Goal: Task Accomplishment & Management: Manage account settings

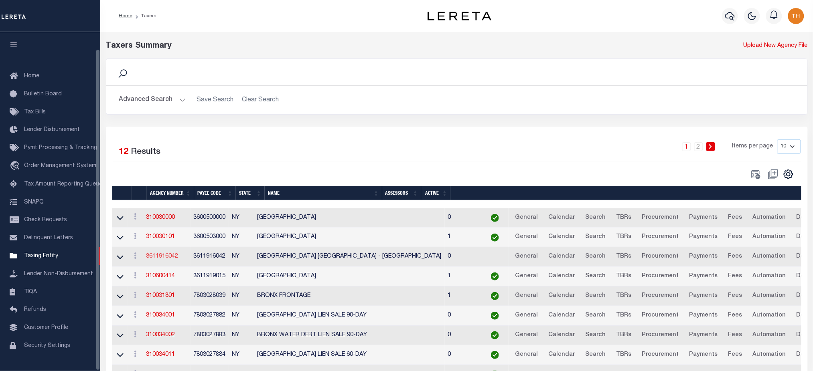
scroll to position [18, 0]
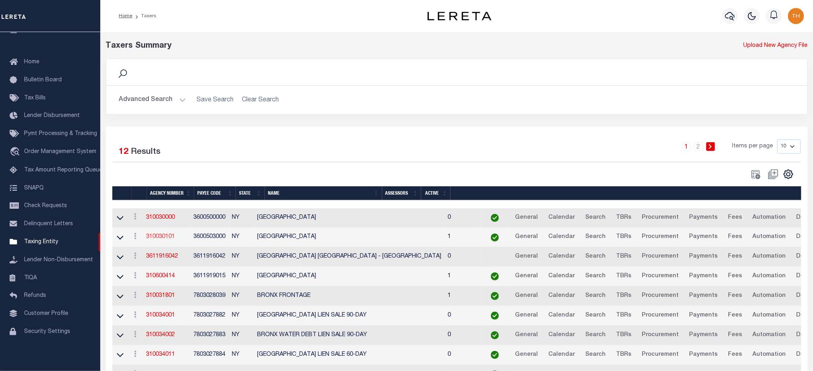
click at [167, 237] on link "310030101" at bounding box center [160, 237] width 29 height 6
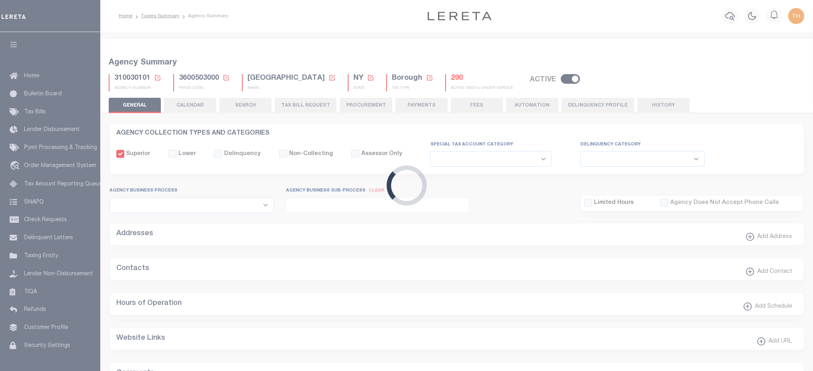
select select
click at [201, 105] on button "CALENDAR" at bounding box center [190, 105] width 52 height 15
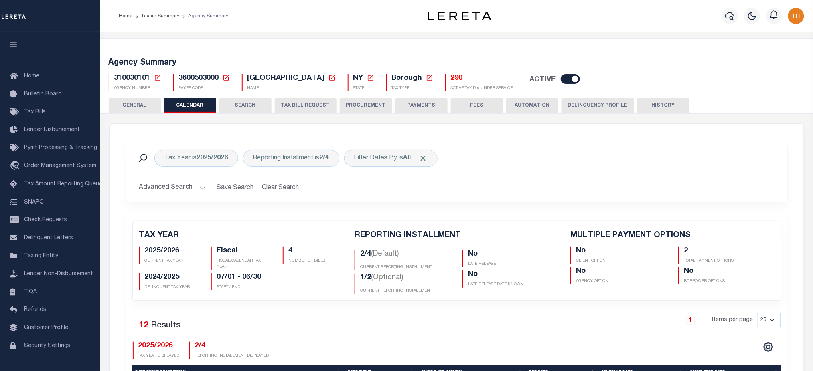
checkbox input "false"
type input "2"
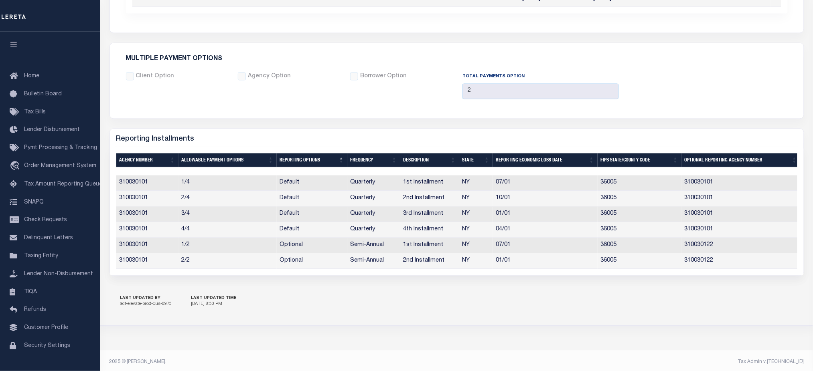
scroll to position [562, 0]
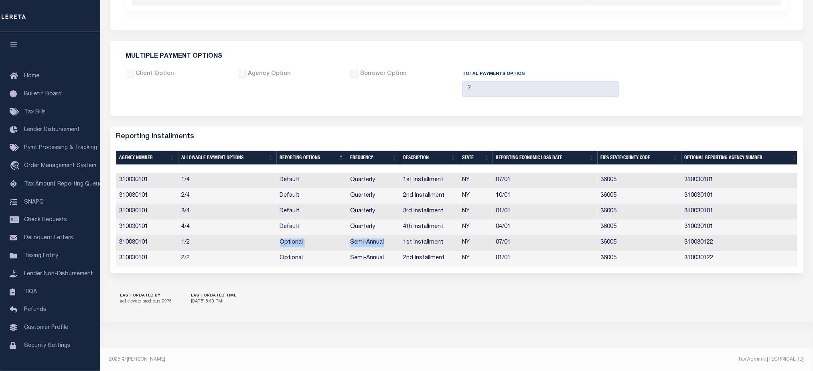
drag, startPoint x: 277, startPoint y: 244, endPoint x: 388, endPoint y: 245, distance: 111.1
click at [388, 245] on tr "310030101 1/2 Optional Semi-Annual 1st Installment NY 07/01 36005 310030122" at bounding box center [458, 243] width 684 height 16
drag, startPoint x: 277, startPoint y: 197, endPoint x: 385, endPoint y: 204, distance: 108.5
click at [385, 204] on tr "310030101 2/4 Default Quarterly 2nd Installment NY 10/01 36005 310030101" at bounding box center [458, 196] width 684 height 16
drag, startPoint x: 180, startPoint y: 198, endPoint x: 730, endPoint y: 199, distance: 550.1
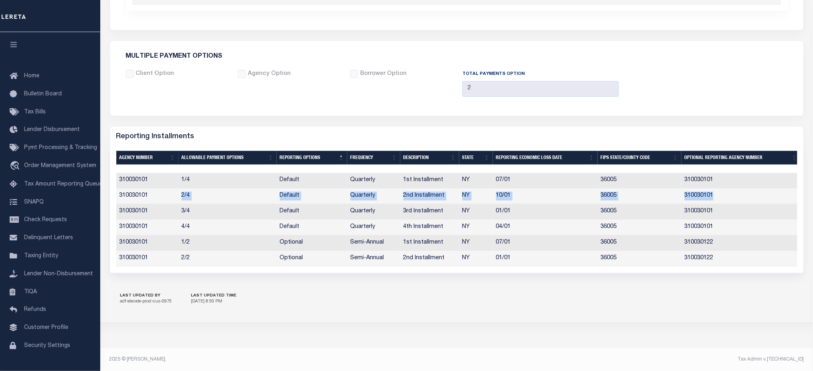
click at [730, 199] on tr "310030101 2/4 Default Quarterly 2nd Installment NY 10/01 36005 310030101" at bounding box center [458, 196] width 684 height 16
click at [183, 194] on td "2/4" at bounding box center [227, 196] width 98 height 16
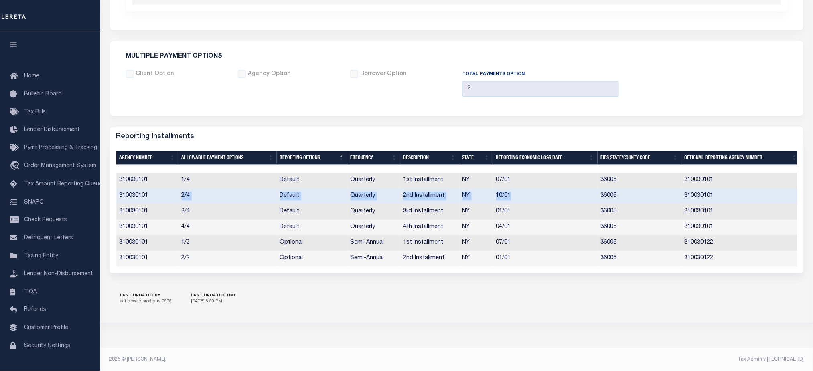
drag, startPoint x: 180, startPoint y: 195, endPoint x: 526, endPoint y: 200, distance: 346.0
click at [526, 200] on tr "310030101 2/4 Default Quarterly 2nd Installment NY 10/01 36005 310030101" at bounding box center [458, 196] width 684 height 16
drag, startPoint x: 181, startPoint y: 243, endPoint x: 193, endPoint y: 243, distance: 12.0
click at [193, 243] on td "1/2" at bounding box center [227, 243] width 98 height 16
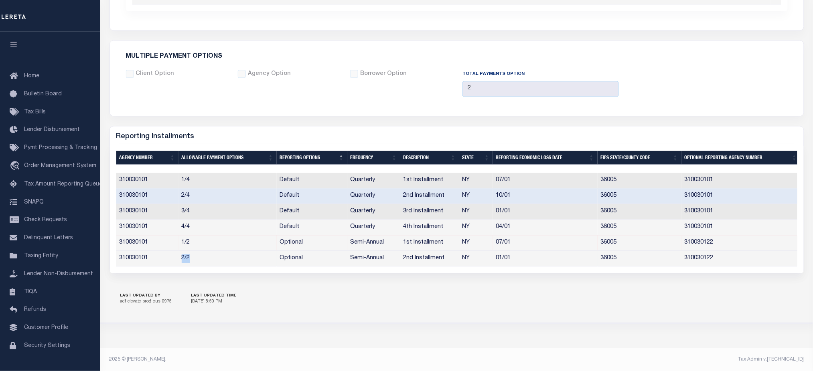
drag, startPoint x: 180, startPoint y: 259, endPoint x: 194, endPoint y: 259, distance: 13.6
click at [194, 259] on td "2/2" at bounding box center [227, 259] width 98 height 16
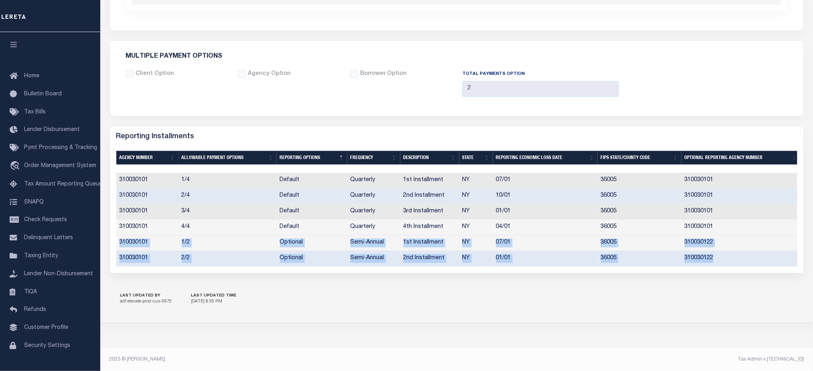
drag, startPoint x: 118, startPoint y: 243, endPoint x: 724, endPoint y: 265, distance: 606.2
click at [724, 265] on tbody "310030101 1/4 Default Quarterly 1st Installment NY 07/01 36005 310030101 310030…" at bounding box center [458, 219] width 684 height 93
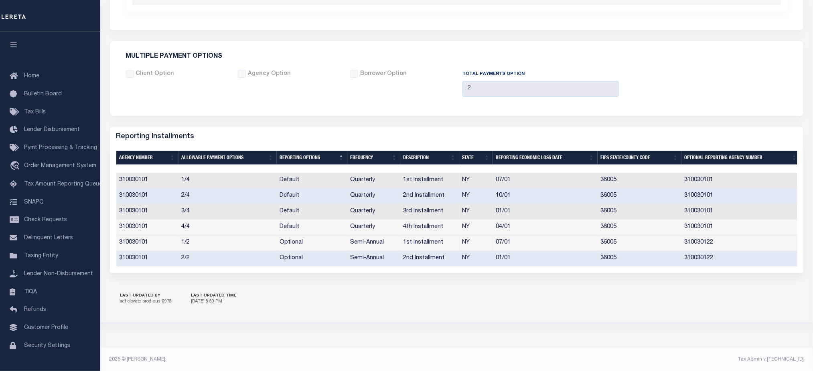
click at [287, 304] on div "LAST UPDATED BY adf-elevate-prod-cus-0975 LAST UPDATED TIME 8/7/2025, 8:50 PM" at bounding box center [456, 299] width 694 height 28
drag, startPoint x: 510, startPoint y: 243, endPoint x: 493, endPoint y: 244, distance: 17.3
click at [493, 244] on td "07/01" at bounding box center [545, 243] width 105 height 16
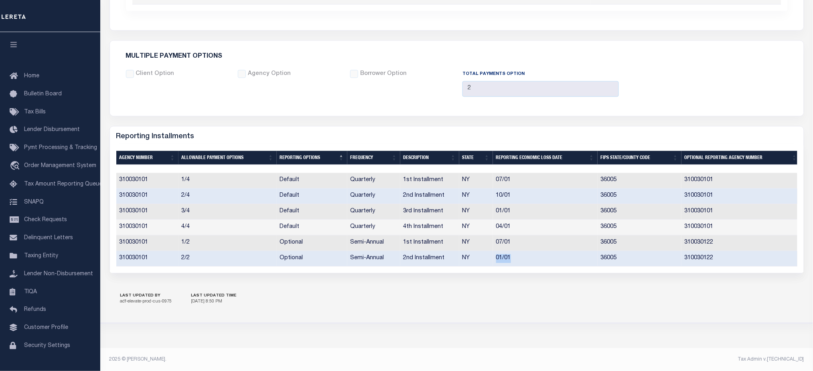
drag, startPoint x: 514, startPoint y: 263, endPoint x: 492, endPoint y: 262, distance: 22.1
click at [493, 262] on td "01/01" at bounding box center [545, 259] width 105 height 16
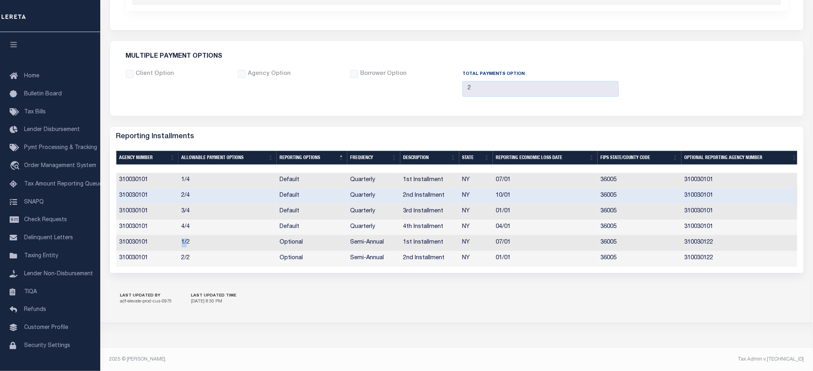
click at [188, 247] on tr "310030101 1/2 Optional Semi-Annual 1st Installment NY 07/01 36005 310030122" at bounding box center [458, 243] width 684 height 16
drag, startPoint x: 182, startPoint y: 257, endPoint x: 190, endPoint y: 260, distance: 8.5
click at [190, 260] on td "2/2" at bounding box center [227, 259] width 98 height 16
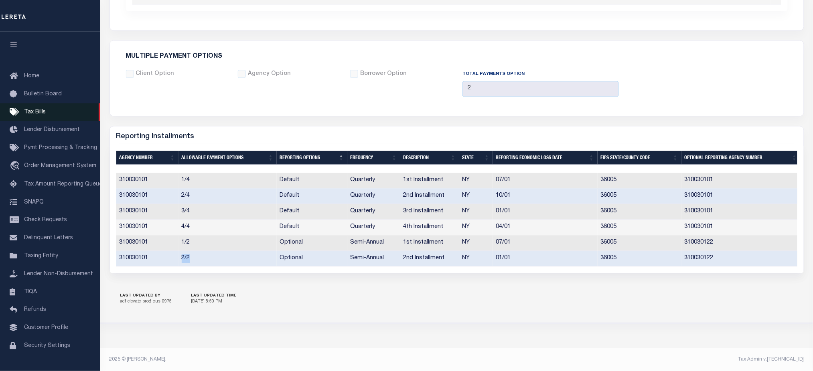
click at [67, 115] on link "Tax Bills" at bounding box center [50, 112] width 100 height 18
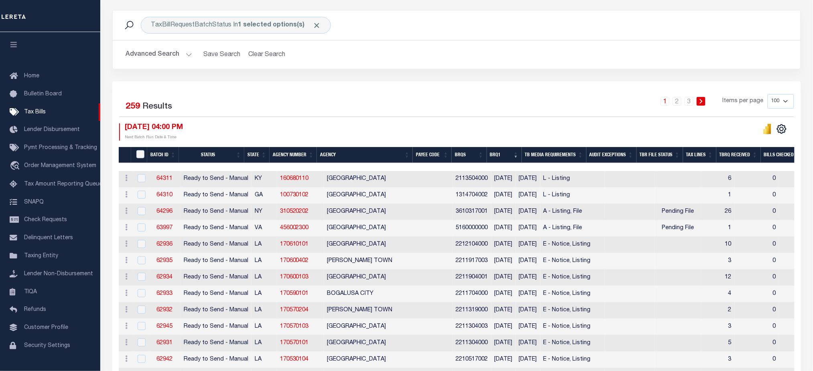
scroll to position [107, 0]
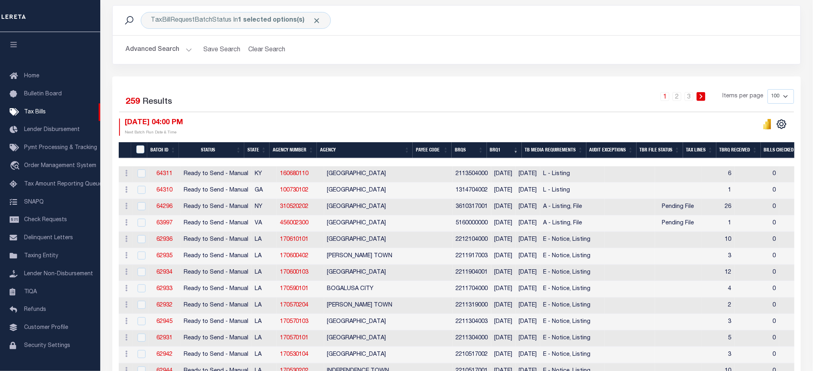
drag, startPoint x: 125, startPoint y: 97, endPoint x: 197, endPoint y: 122, distance: 76.2
click at [197, 122] on div "Selected 259 Results 1 2 3 Items per page 100 200 500 1000 09/04/2025 04:00 PM …" at bounding box center [457, 112] width 688 height 46
click at [216, 116] on div "Selected 259 Results 1 2 3 Items per page 100 200 500 1000 09/04/2025 04:00 PM …" at bounding box center [457, 112] width 688 height 46
click at [167, 257] on link "62935" at bounding box center [164, 256] width 16 height 6
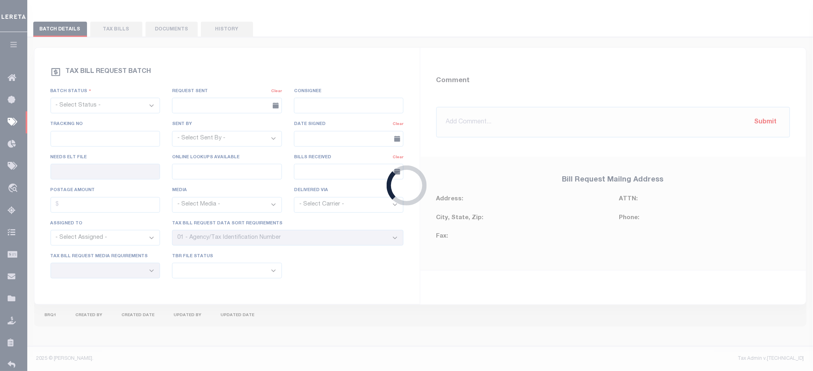
select select "RTS"
type input "No"
select select "18"
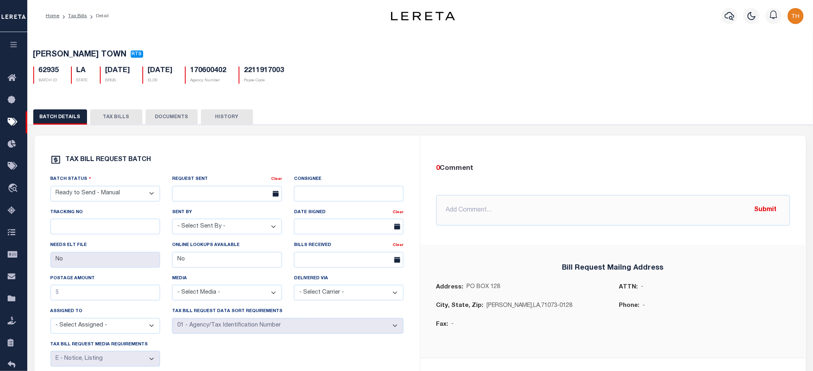
click at [120, 118] on button "TAX BILLS" at bounding box center [116, 116] width 52 height 15
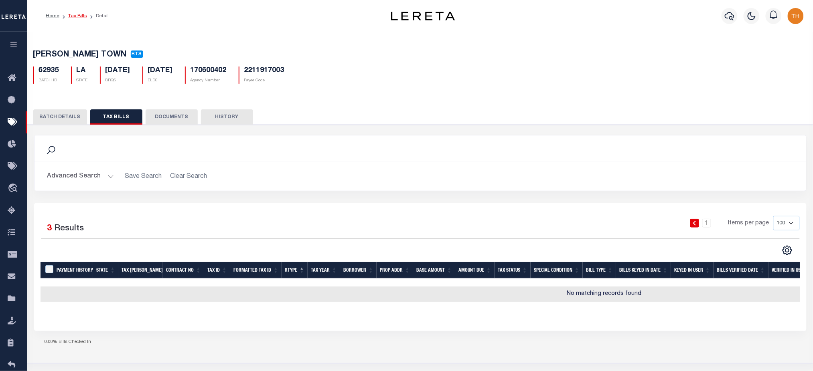
click at [75, 14] on link "Tax Bills" at bounding box center [77, 16] width 19 height 5
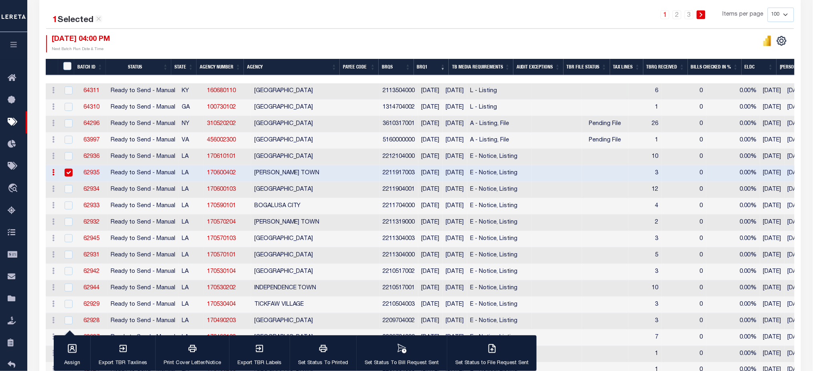
scroll to position [214, 0]
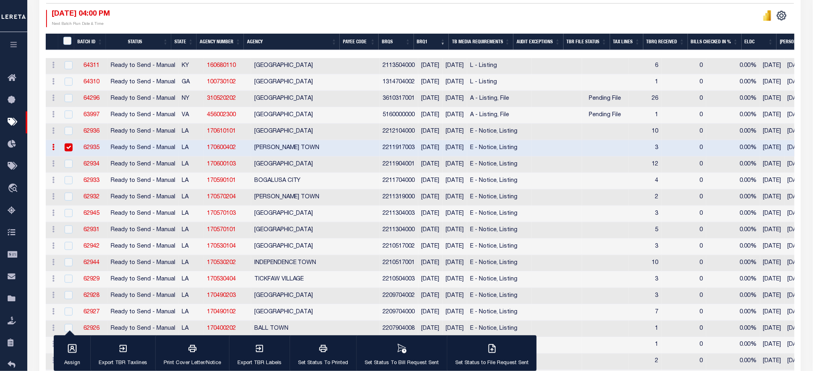
click at [65, 148] on input "checkbox" at bounding box center [69, 148] width 8 height 8
checkbox input "false"
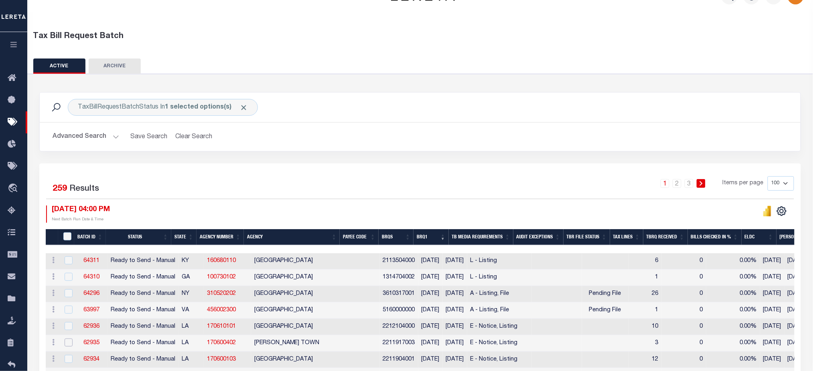
scroll to position [0, 0]
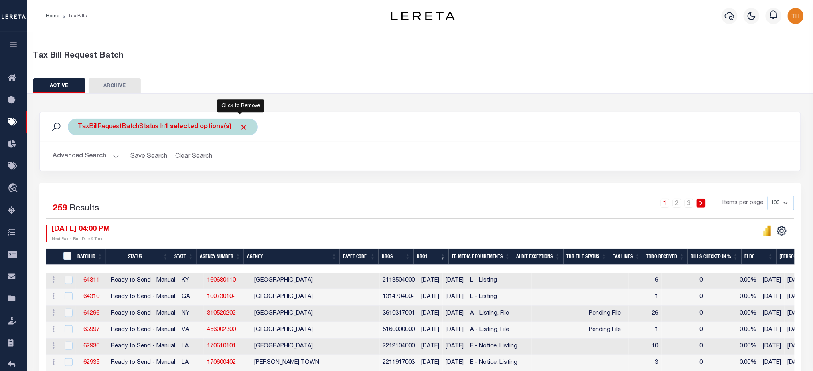
click at [239, 126] on span "Click to Remove" at bounding box center [243, 127] width 8 height 8
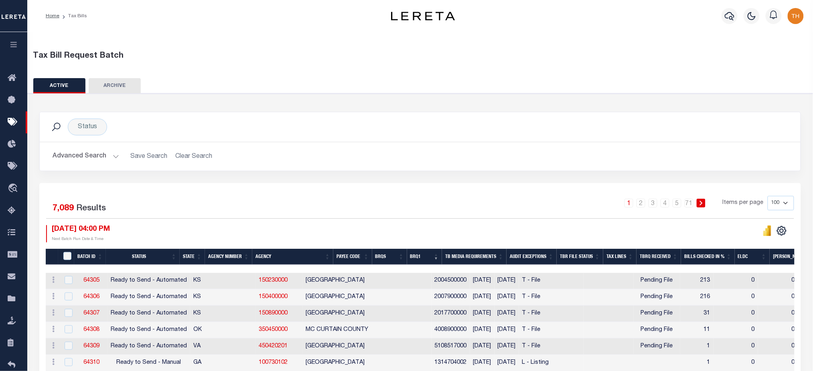
click at [680, 205] on link "5" at bounding box center [676, 203] width 9 height 9
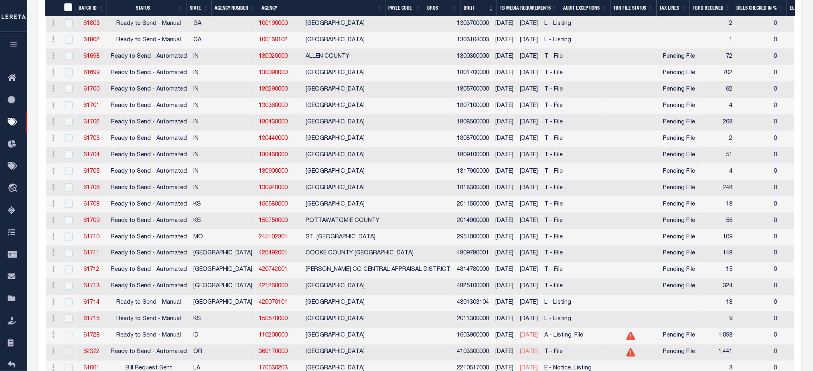
scroll to position [321, 0]
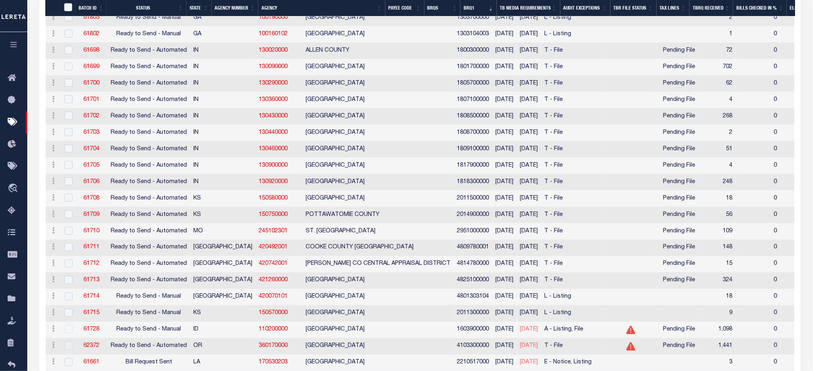
click at [13, 43] on icon "button" at bounding box center [13, 44] width 9 height 7
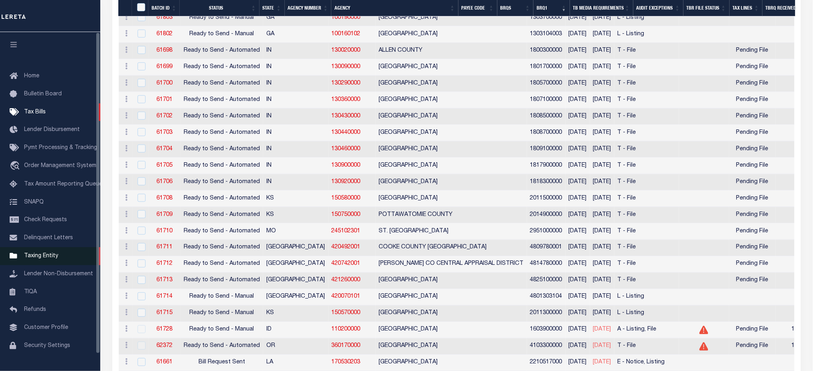
click at [33, 259] on span "Taxing Entity" at bounding box center [41, 256] width 34 height 6
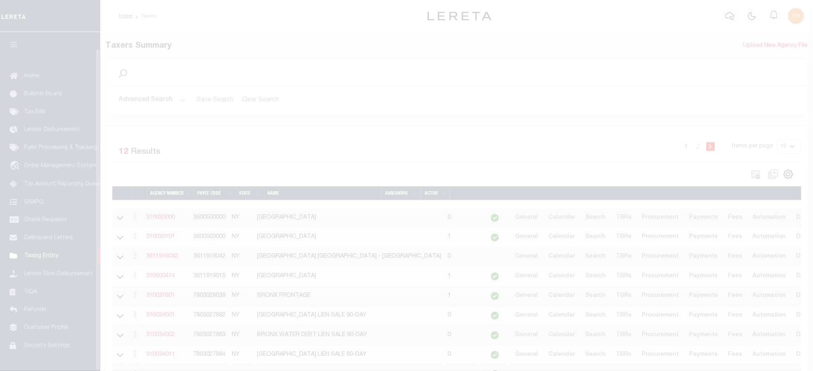
scroll to position [18, 0]
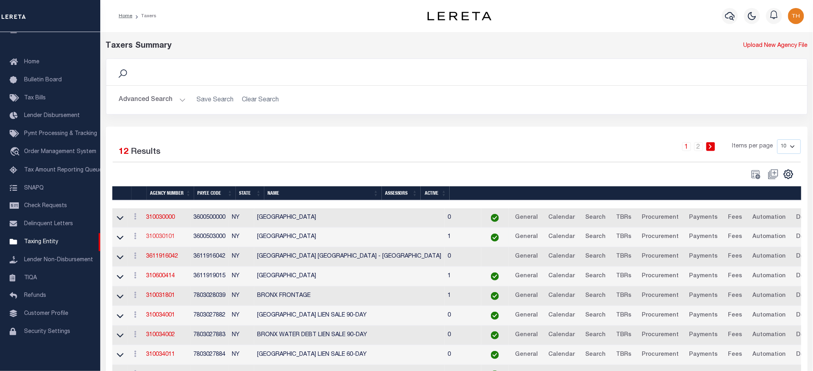
click at [171, 237] on link "310030101" at bounding box center [160, 237] width 29 height 6
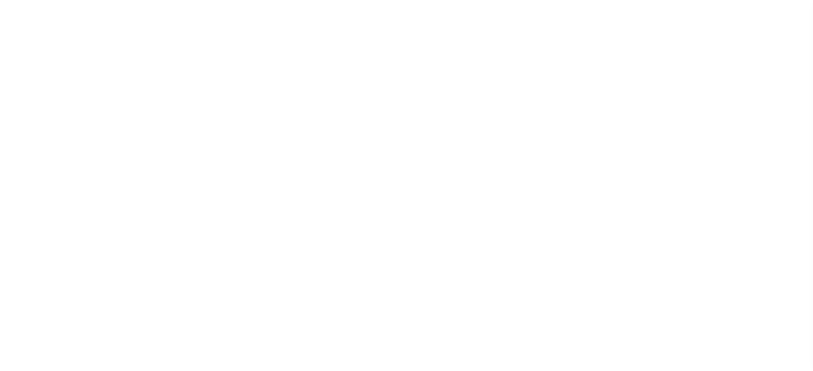
select select
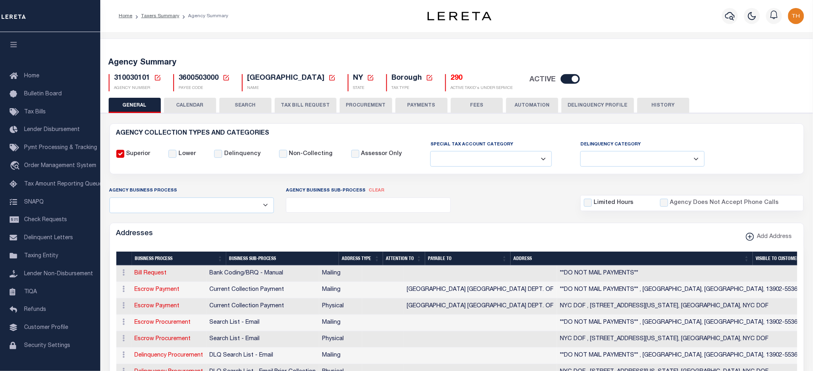
click at [198, 107] on button "CALENDAR" at bounding box center [190, 105] width 52 height 15
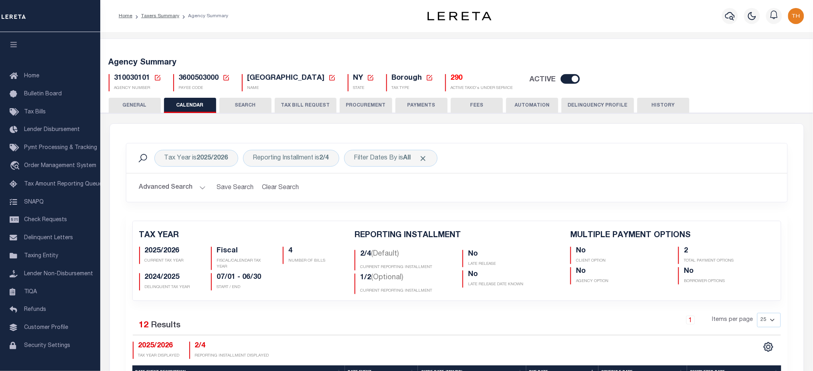
checkbox input "false"
type input "2"
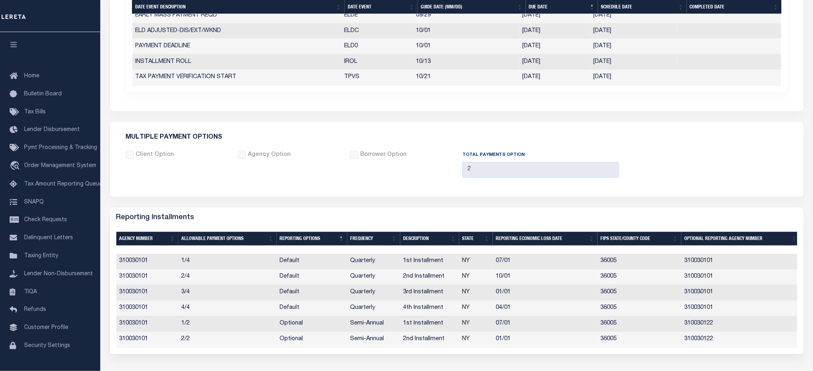
scroll to position [534, 0]
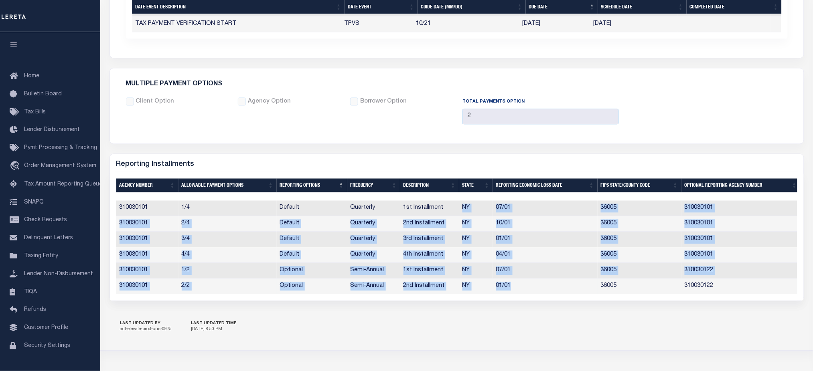
drag, startPoint x: 462, startPoint y: 209, endPoint x: 530, endPoint y: 293, distance: 108.1
click at [529, 293] on tbody "310030101 1/4 Default Quarterly 1st Installment NY 07/01 36005 310030101 310030…" at bounding box center [458, 247] width 684 height 93
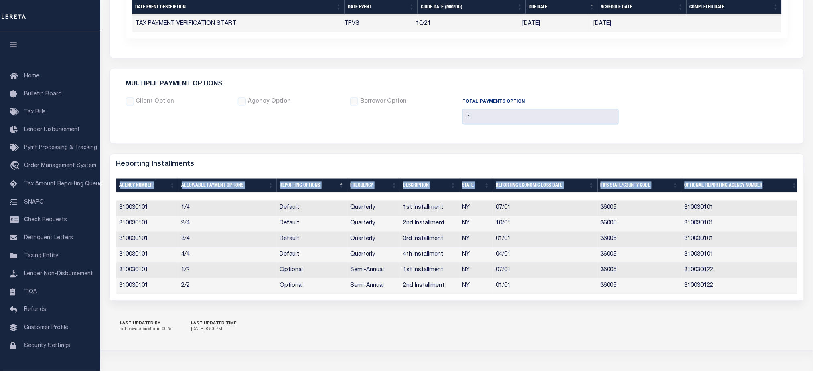
drag, startPoint x: 114, startPoint y: 182, endPoint x: 757, endPoint y: 299, distance: 653.5
click at [757, 299] on div "Selected 6 Results Items per page" at bounding box center [457, 236] width 694 height 128
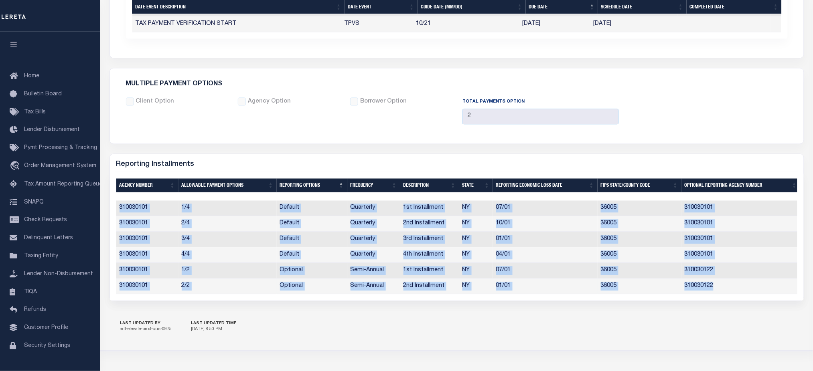
drag, startPoint x: 117, startPoint y: 208, endPoint x: 734, endPoint y: 285, distance: 621.3
click at [734, 285] on tbody "310030101 1/4 Default Quarterly 1st Installment NY 07/01 36005 310030101 310030…" at bounding box center [458, 247] width 684 height 93
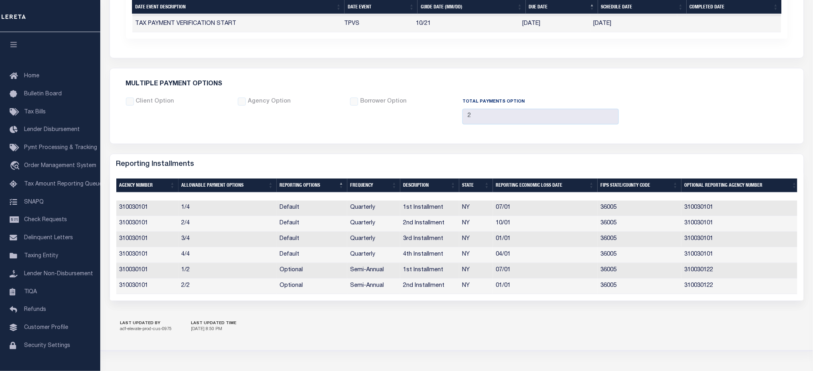
click at [538, 301] on div "Selected 6 Results Items per page" at bounding box center [457, 236] width 694 height 128
click at [63, 114] on link "Tax Bills" at bounding box center [50, 112] width 100 height 18
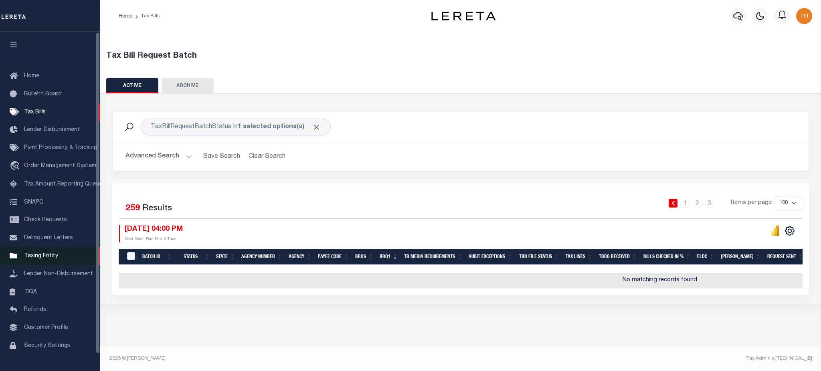
click at [69, 262] on link "Taxing Entity" at bounding box center [50, 256] width 100 height 18
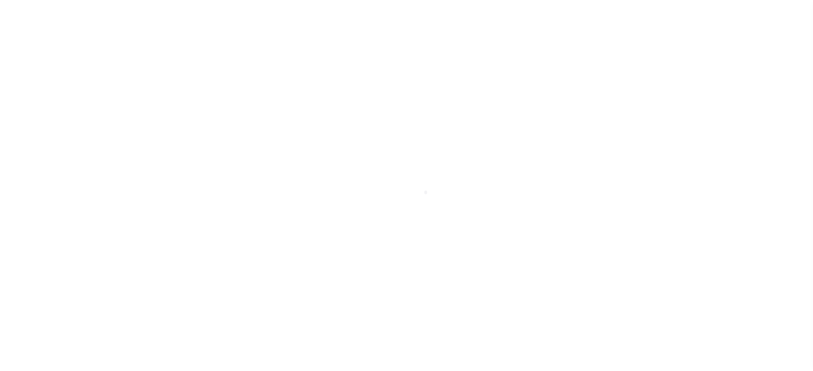
scroll to position [18, 0]
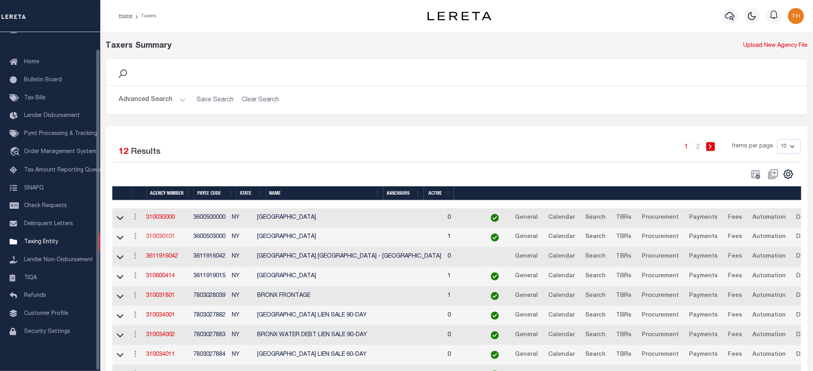
click at [161, 235] on link "310030101" at bounding box center [160, 237] width 29 height 6
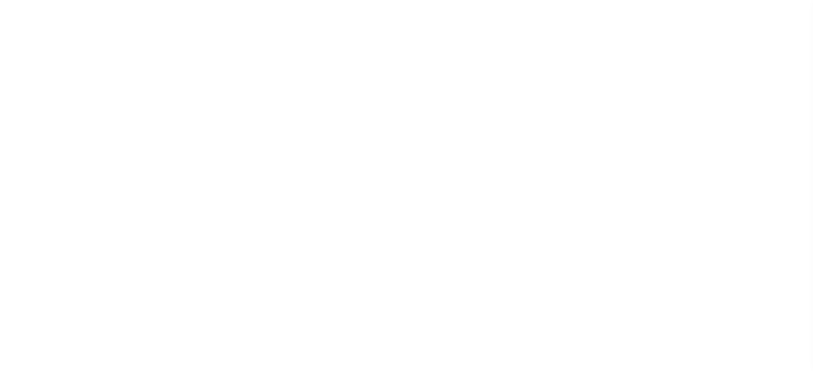
select select
checkbox input "false"
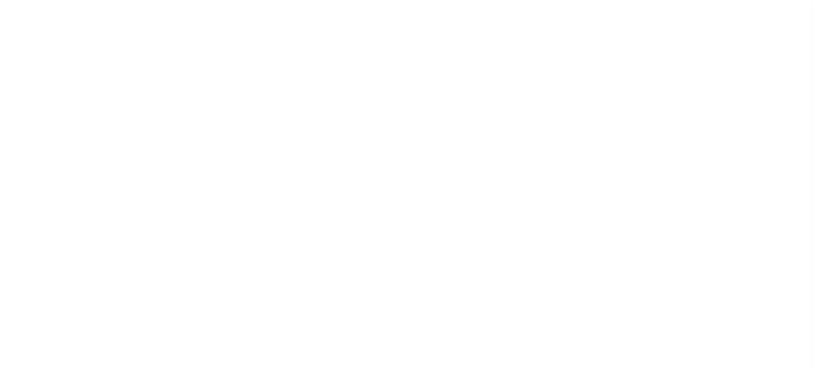
checkbox input "false"
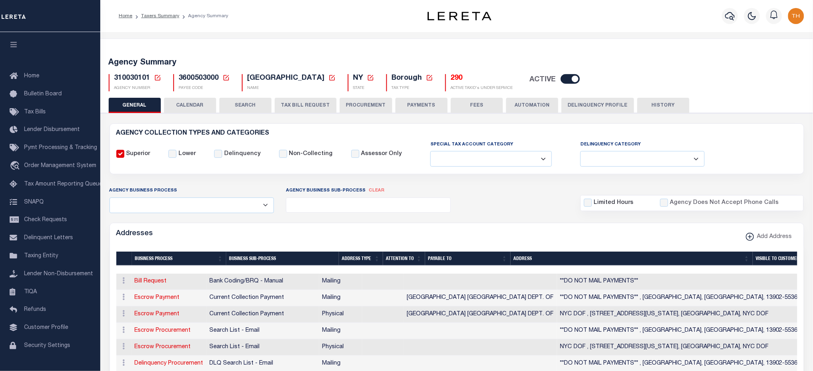
click at [188, 109] on button "CALENDAR" at bounding box center [190, 105] width 52 height 15
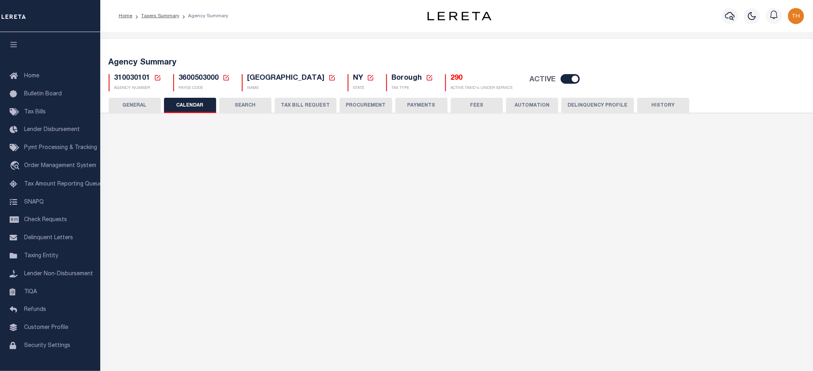
checkbox input "false"
type input "2"
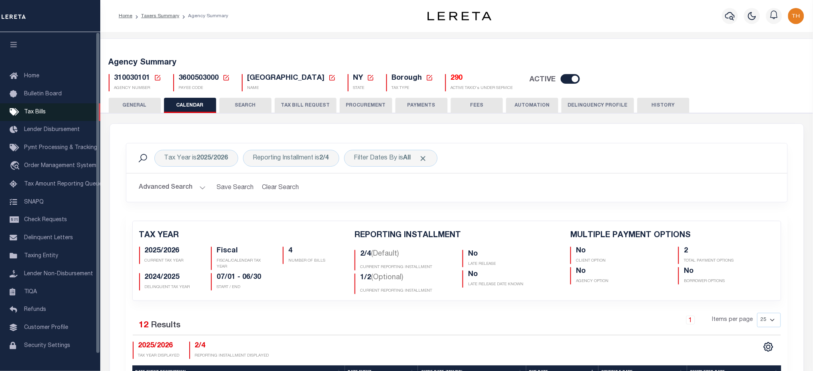
click at [39, 118] on link "Tax Bills" at bounding box center [50, 112] width 100 height 18
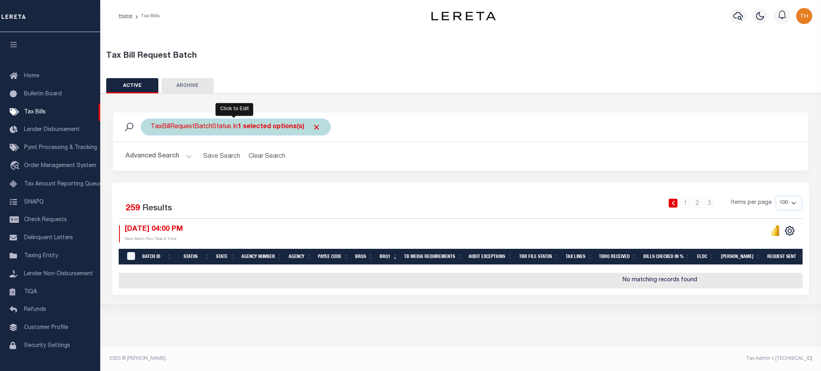
click at [311, 132] on div "TaxBillRequestBatchStatus In 1 selected options(s)" at bounding box center [236, 127] width 190 height 17
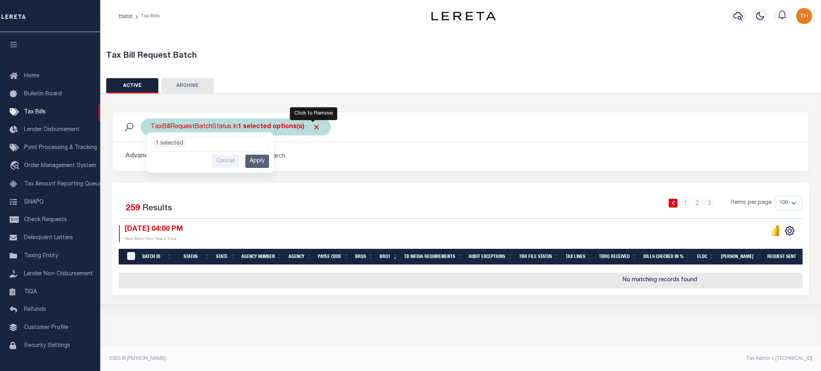
click at [314, 127] on span "Click to Remove" at bounding box center [316, 127] width 8 height 8
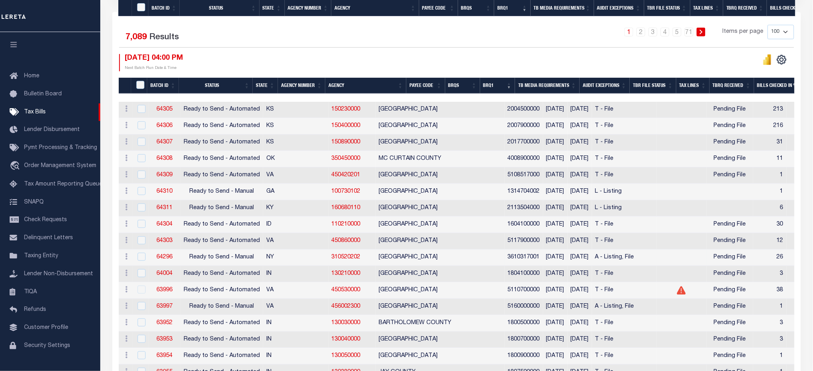
scroll to position [267, 0]
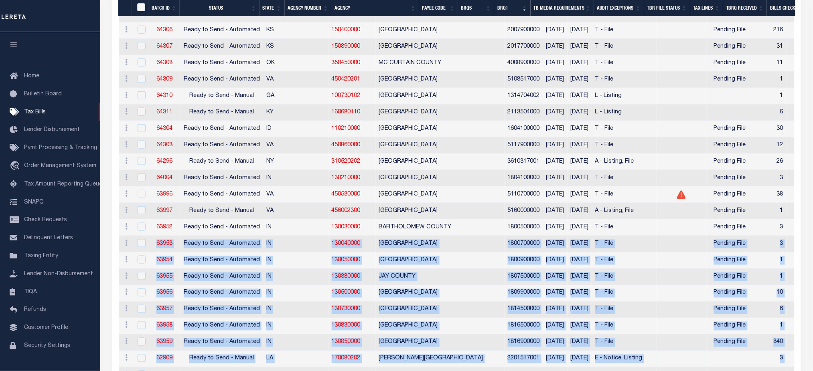
drag, startPoint x: 155, startPoint y: 248, endPoint x: 726, endPoint y: 353, distance: 580.9
click at [753, 346] on td "840" at bounding box center [769, 343] width 33 height 16
checkbox input "true"
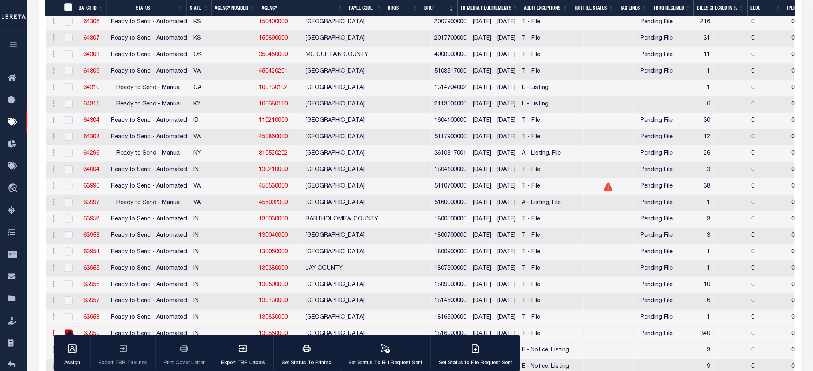
scroll to position [373, 0]
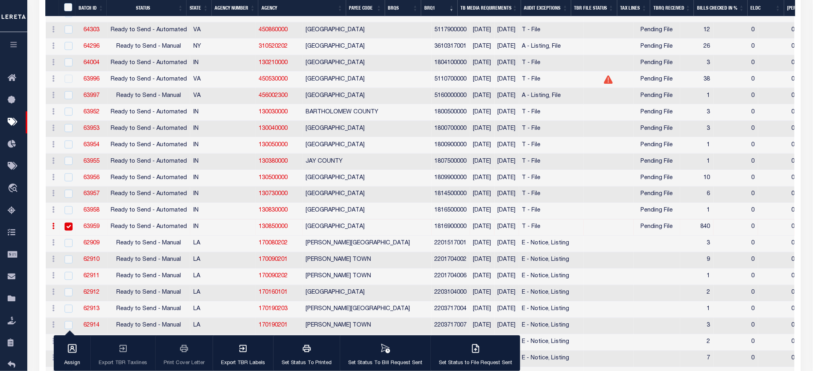
click at [87, 228] on link "63959" at bounding box center [91, 228] width 16 height 6
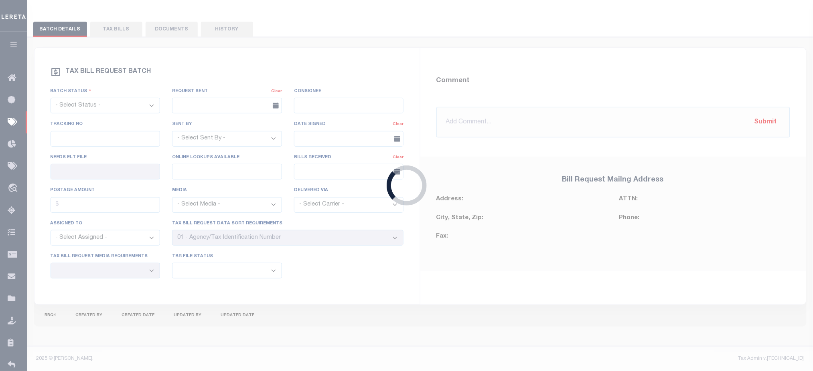
select select "RTA"
type input "No"
type input "Yes"
select select "27"
select select "22"
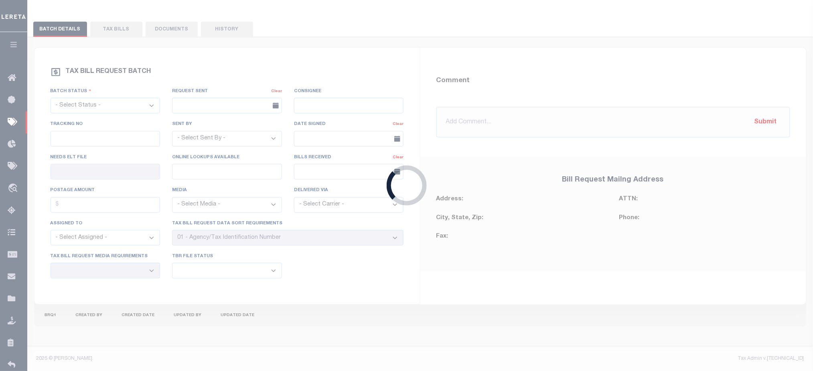
select select "1"
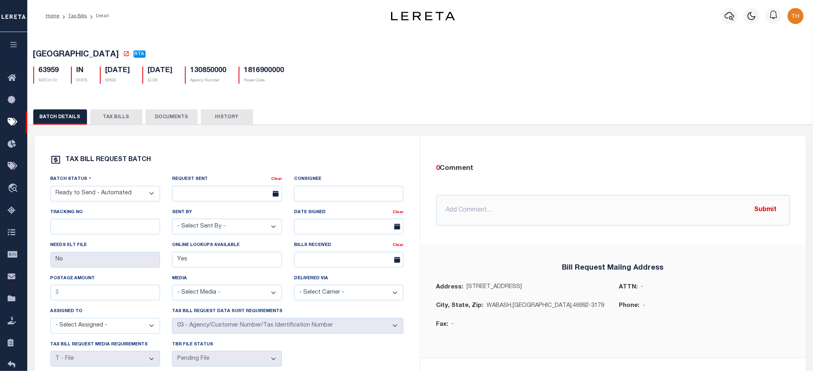
click at [127, 116] on button "TAX BILLS" at bounding box center [116, 116] width 52 height 15
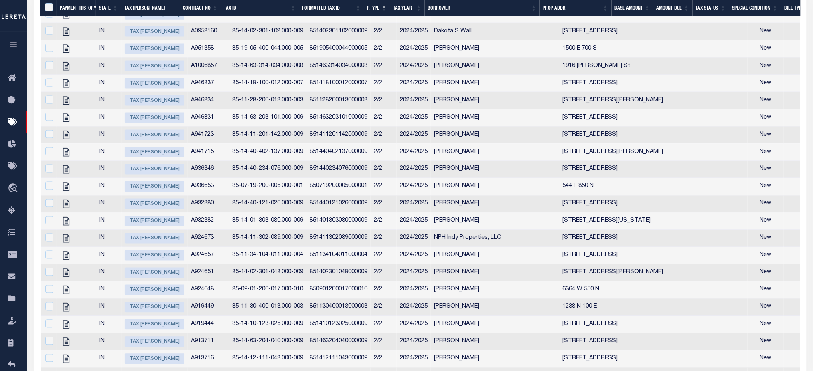
scroll to position [1710, 0]
